Goal: Obtain resource: Obtain resource

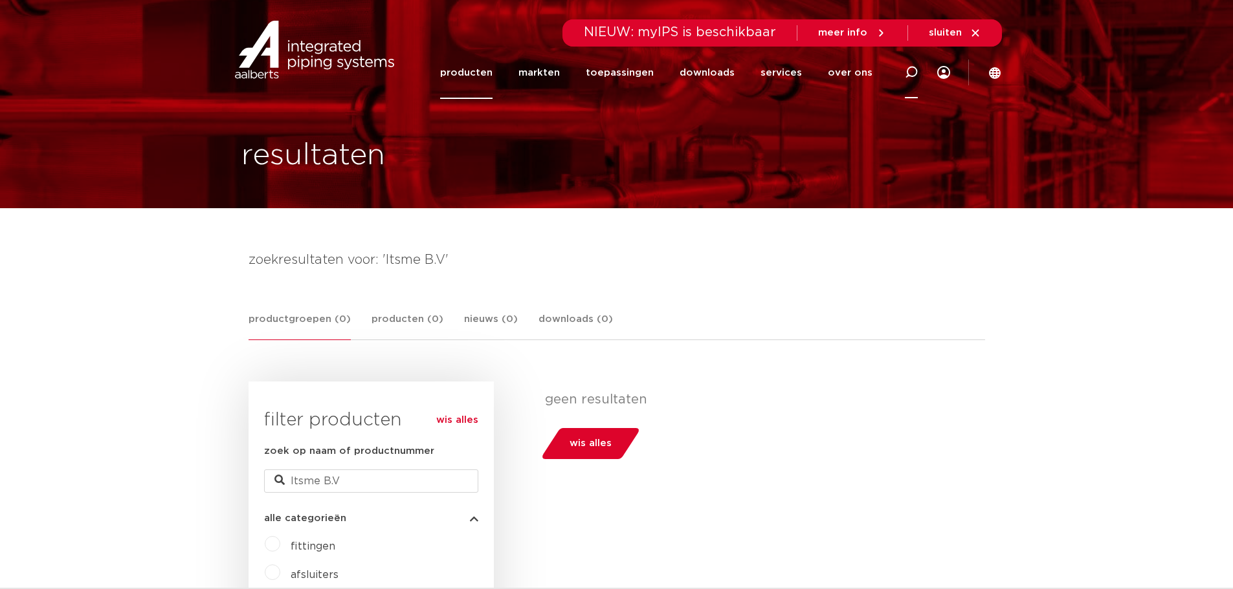
click at [912, 67] on icon at bounding box center [911, 73] width 16 height 16
paste input "7509007"
type input "7509007"
click button "Zoeken" at bounding box center [0, 0] width 0 height 0
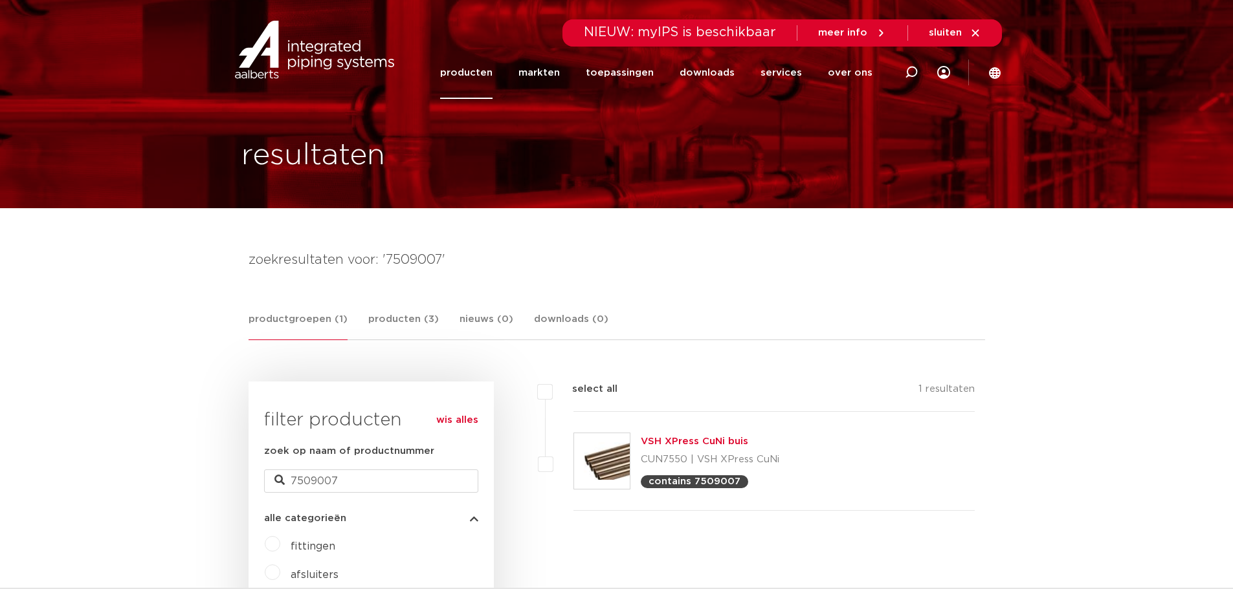
click at [644, 443] on link "VSH XPress CuNi buis" at bounding box center [694, 442] width 107 height 10
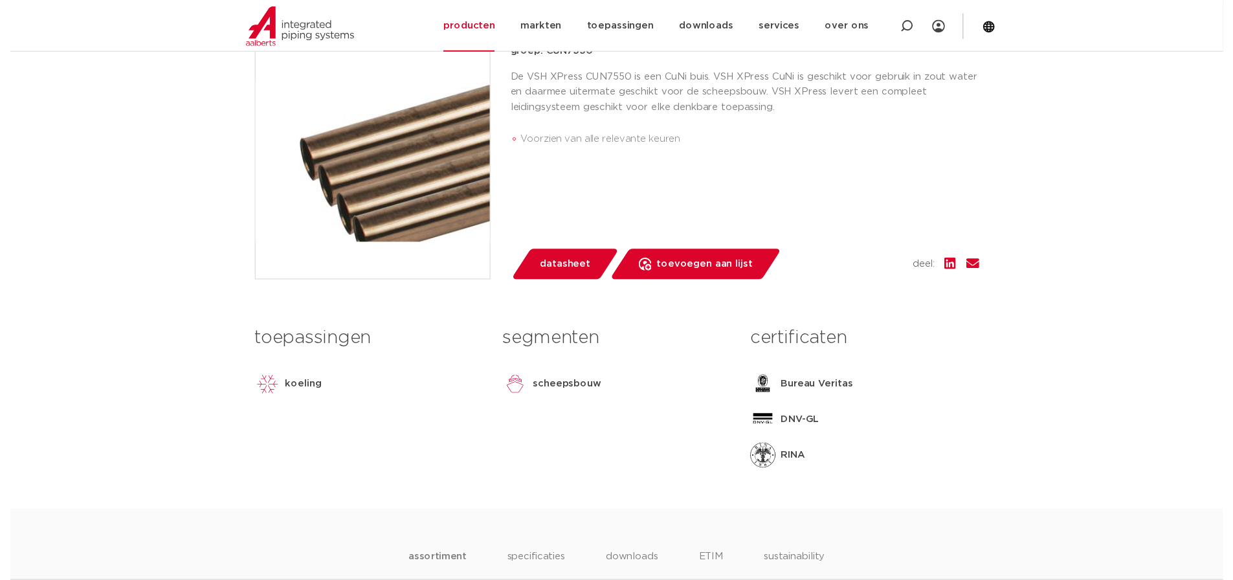
scroll to position [324, 0]
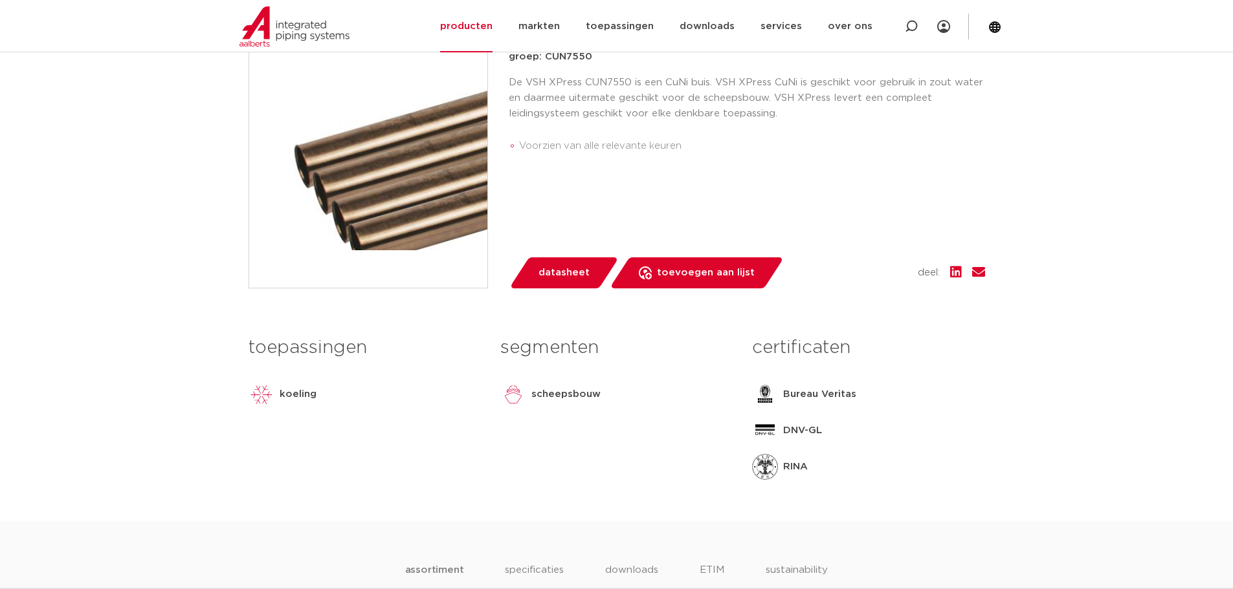
click at [559, 281] on span "datasheet" at bounding box center [563, 273] width 51 height 21
